Goal: Task Accomplishment & Management: Manage account settings

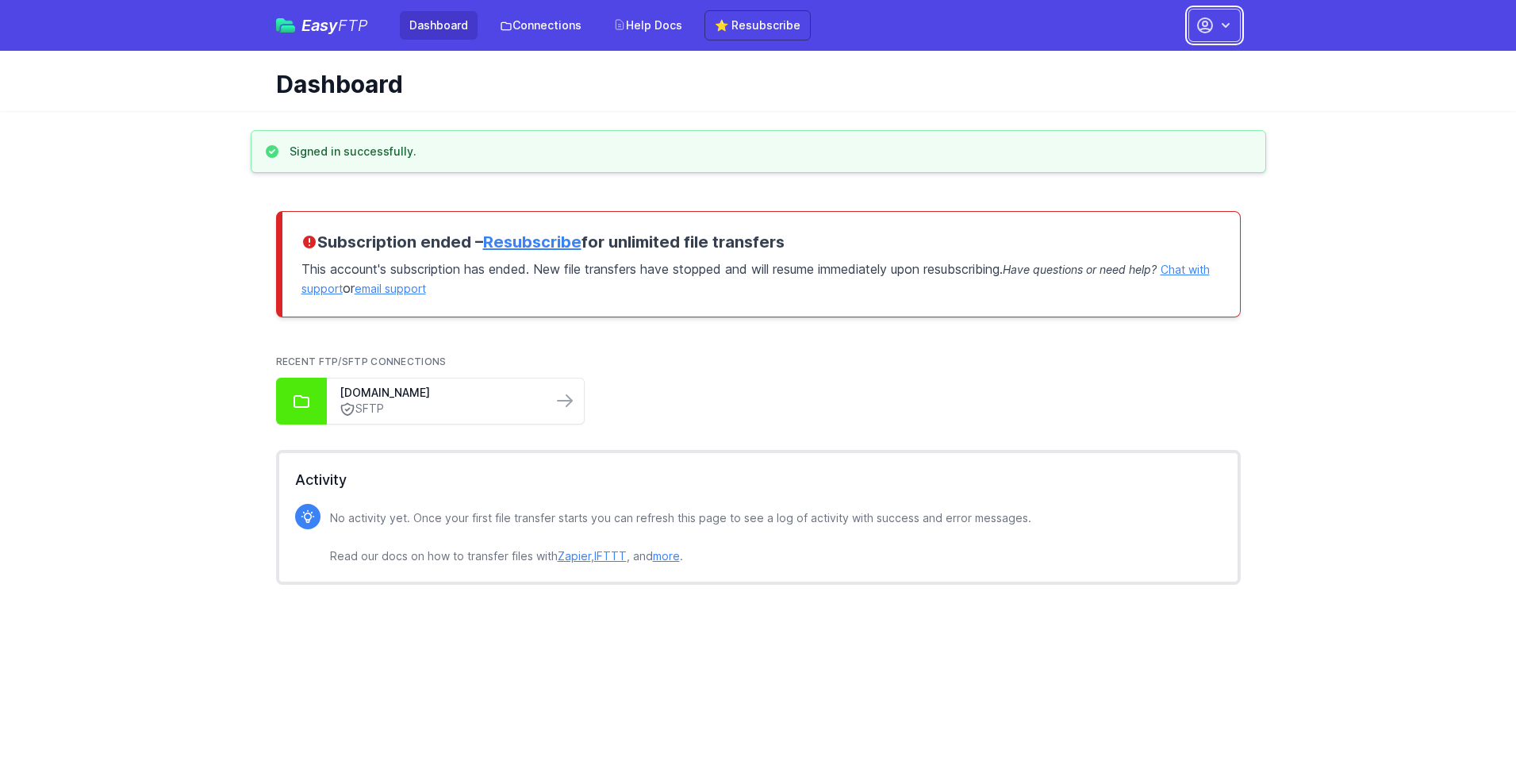
click at [1214, 25] on button "button" at bounding box center [1214, 25] width 52 height 34
click at [1165, 66] on link "Account Settings" at bounding box center [1165, 65] width 153 height 29
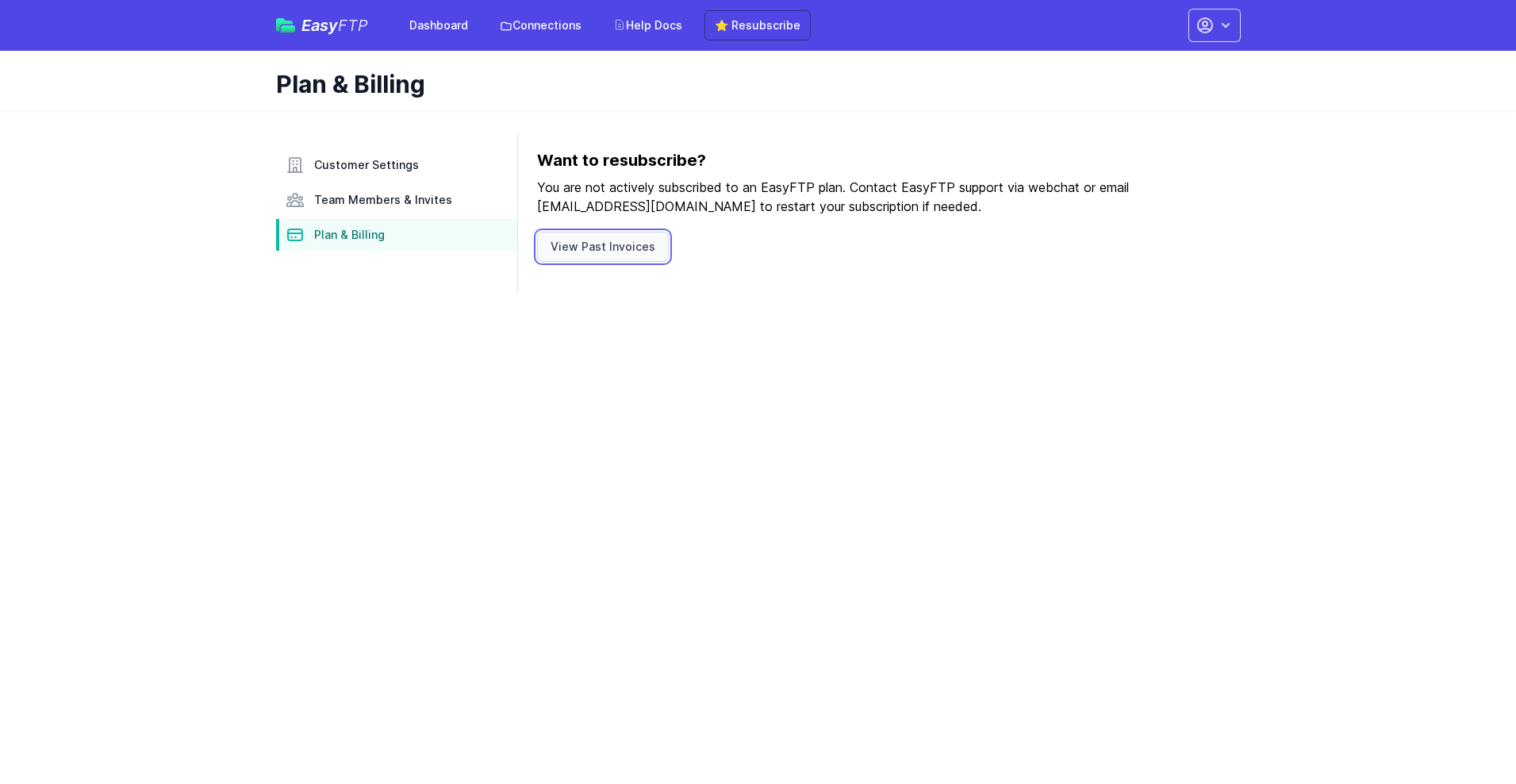
click at [600, 247] on link "View Past Invoices" at bounding box center [603, 247] width 132 height 30
